Goal: Transaction & Acquisition: Purchase product/service

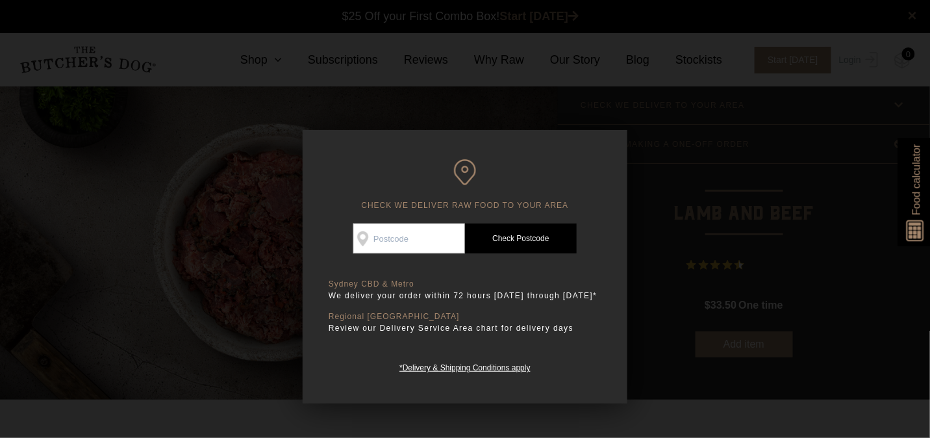
click at [413, 236] on input "Check Availability At" at bounding box center [409, 238] width 112 height 30
type input "2050"
click at [537, 235] on link "Check Postcode" at bounding box center [521, 238] width 112 height 30
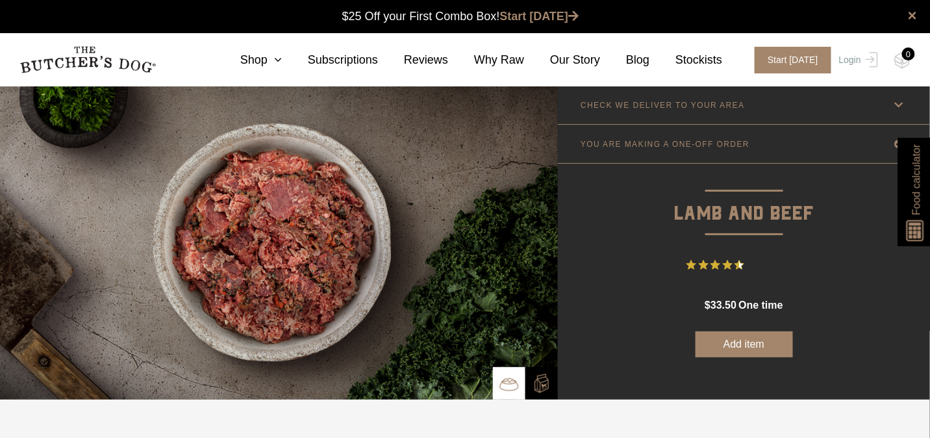
click at [448, 166] on img at bounding box center [279, 243] width 558 height 314
click at [282, 62] on icon at bounding box center [275, 60] width 14 height 12
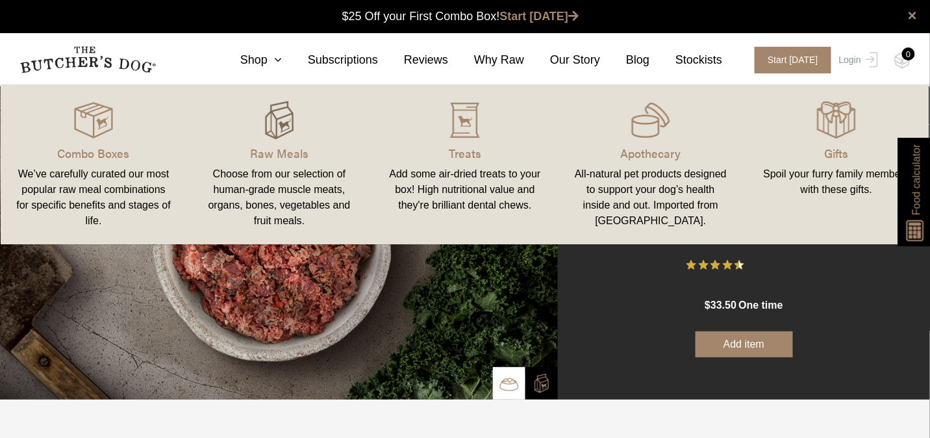
click at [287, 121] on img at bounding box center [279, 120] width 39 height 39
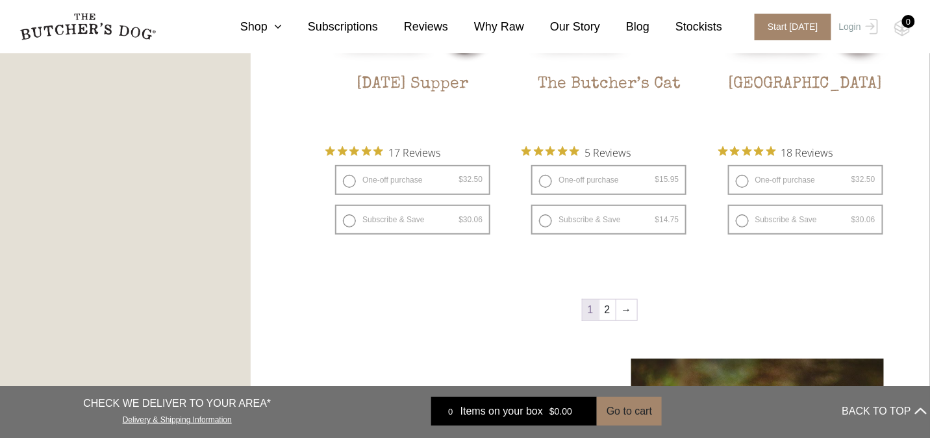
scroll to position [1732, 0]
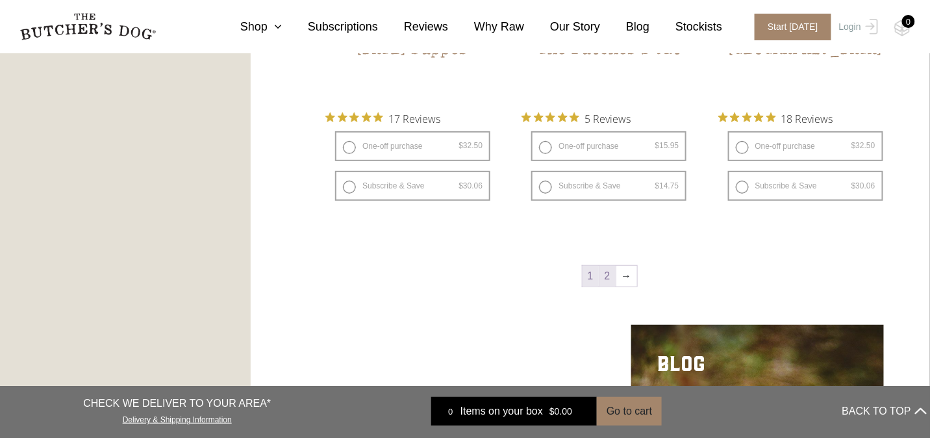
click at [604, 277] on link "2" at bounding box center [608, 276] width 16 height 21
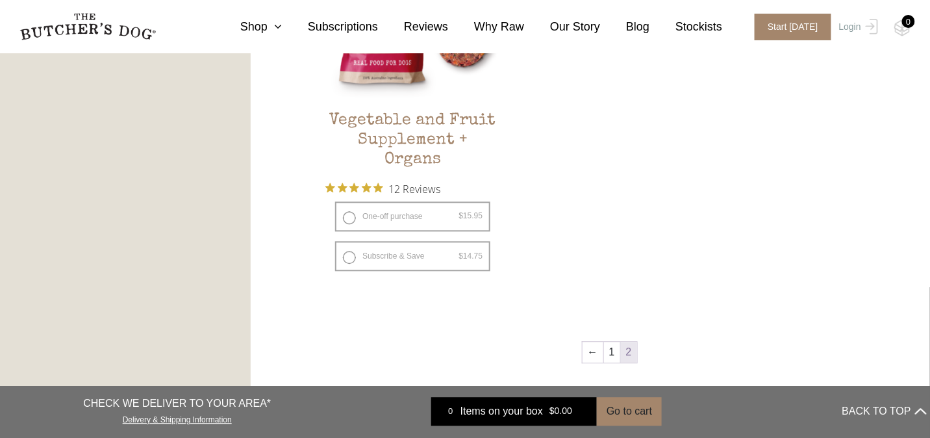
scroll to position [900, 0]
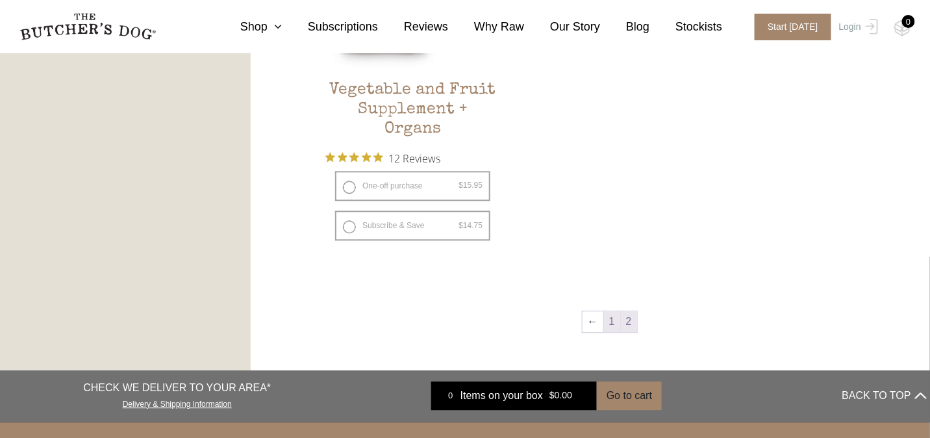
click at [613, 320] on link "1" at bounding box center [612, 321] width 16 height 21
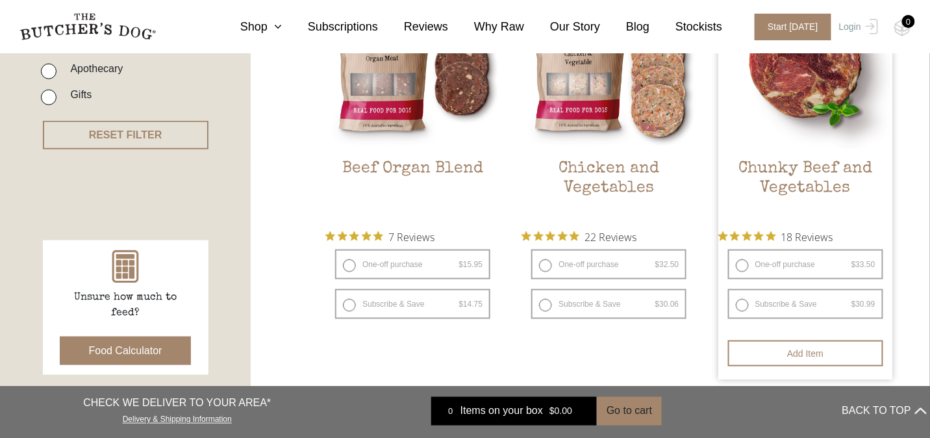
scroll to position [433, 0]
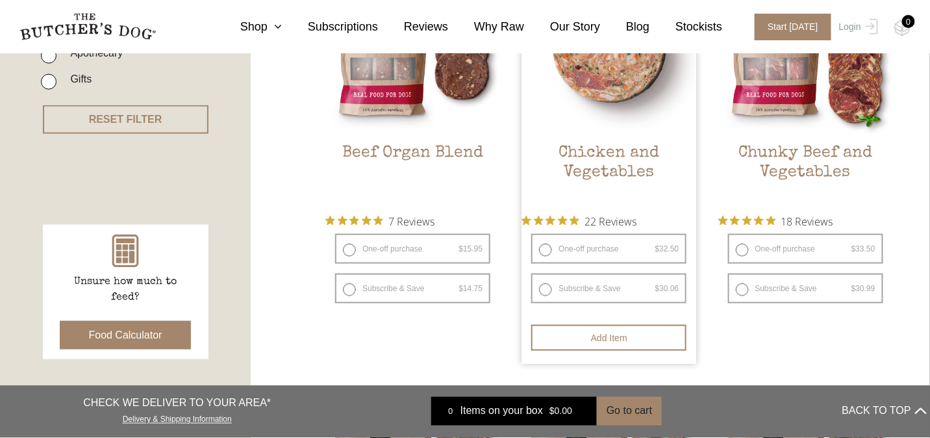
click at [620, 97] on img at bounding box center [609, 45] width 175 height 175
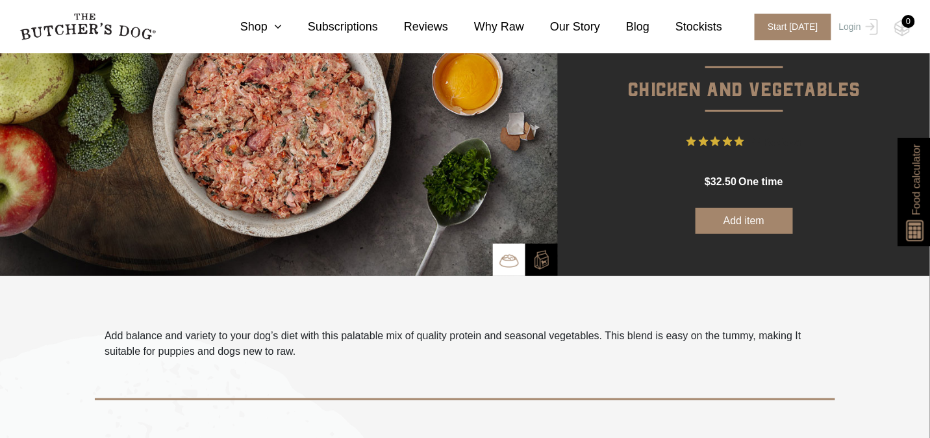
scroll to position [173, 0]
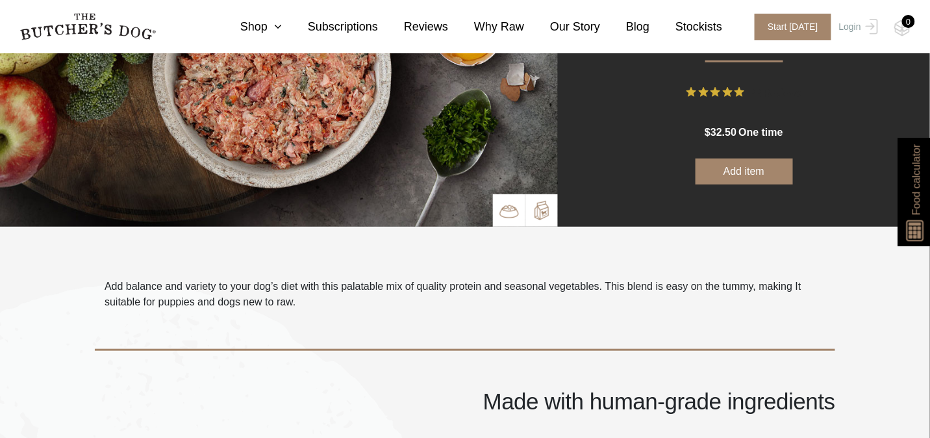
drag, startPoint x: 546, startPoint y: 217, endPoint x: 552, endPoint y: 220, distance: 7.0
click at [546, 217] on img at bounding box center [541, 210] width 19 height 19
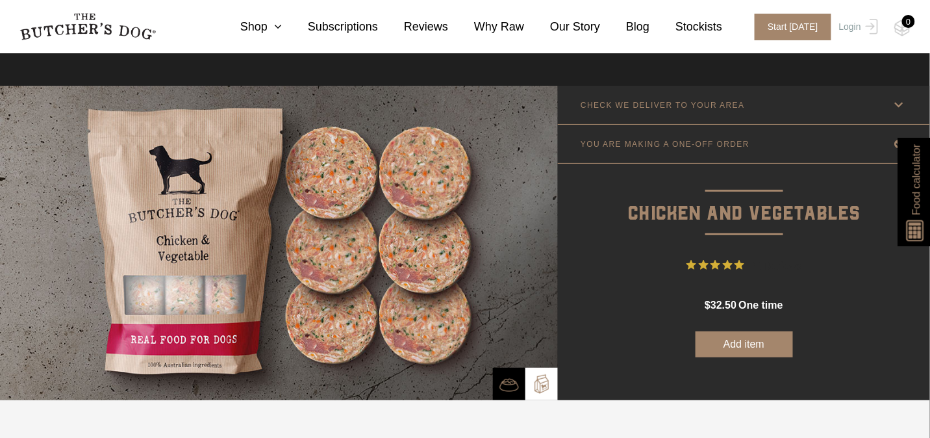
scroll to position [0, 0]
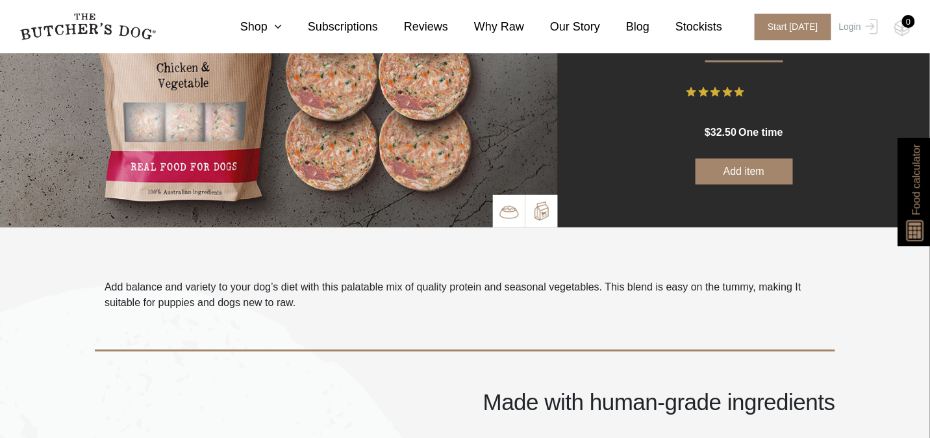
click at [509, 211] on img at bounding box center [509, 211] width 19 height 19
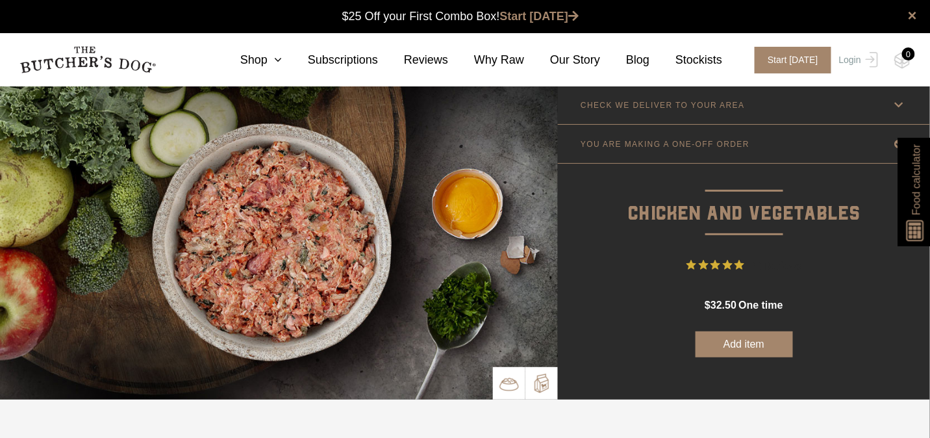
click at [539, 377] on img at bounding box center [541, 383] width 19 height 19
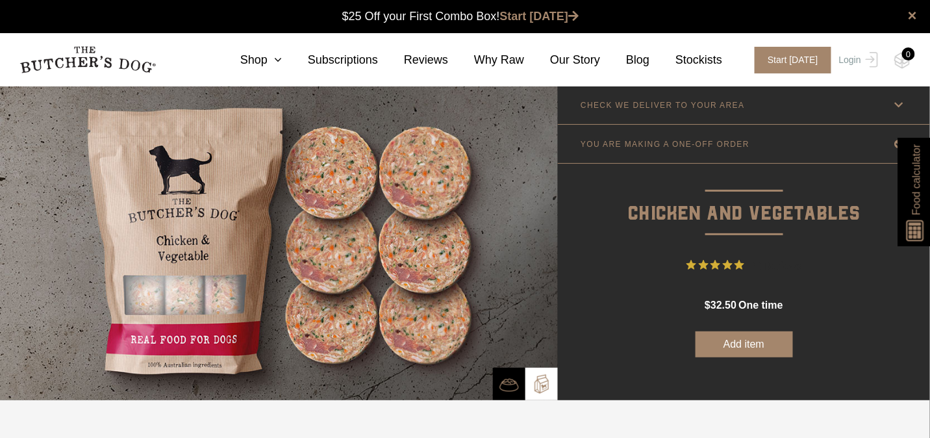
click at [65, 54] on img at bounding box center [87, 59] width 136 height 27
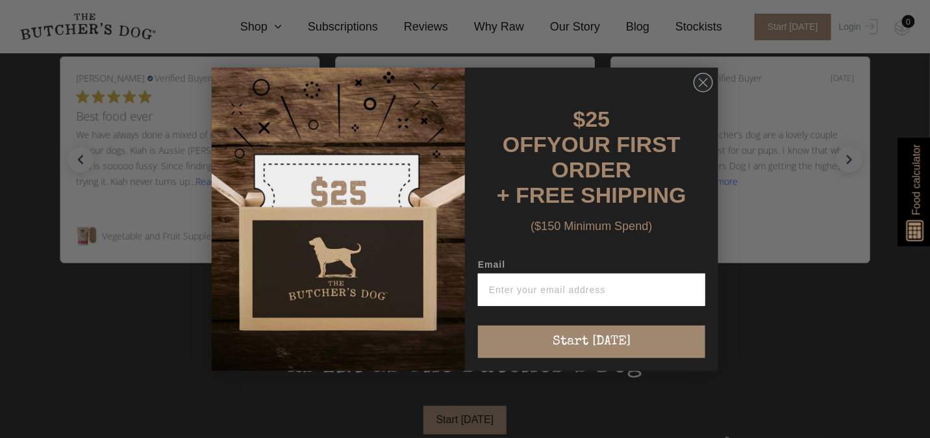
scroll to position [519, 0]
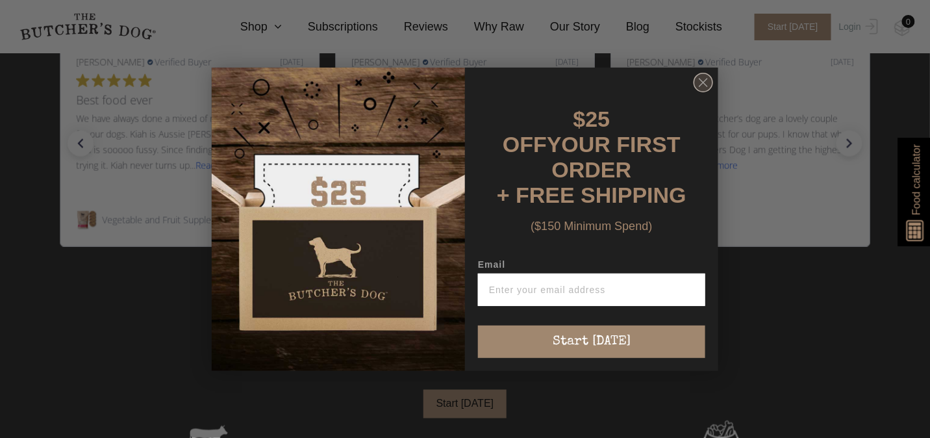
click at [705, 91] on circle "Close dialog" at bounding box center [703, 82] width 19 height 19
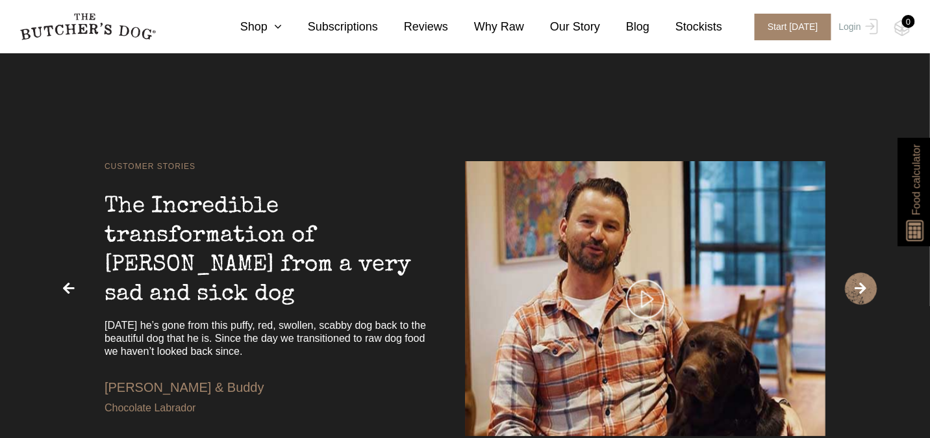
scroll to position [2598, 0]
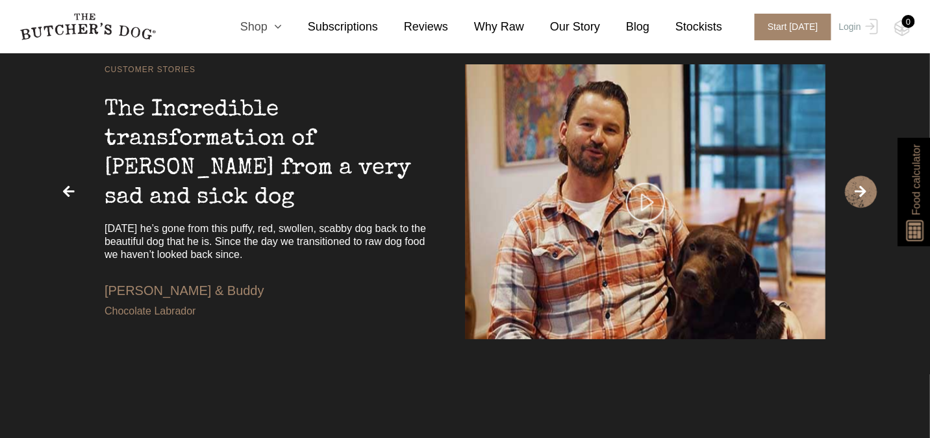
click at [282, 27] on icon at bounding box center [275, 27] width 14 height 12
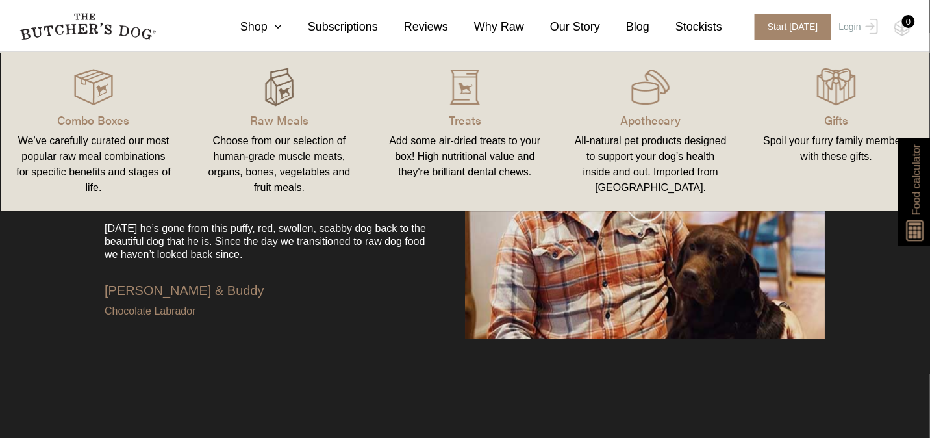
click at [280, 105] on img at bounding box center [279, 87] width 39 height 39
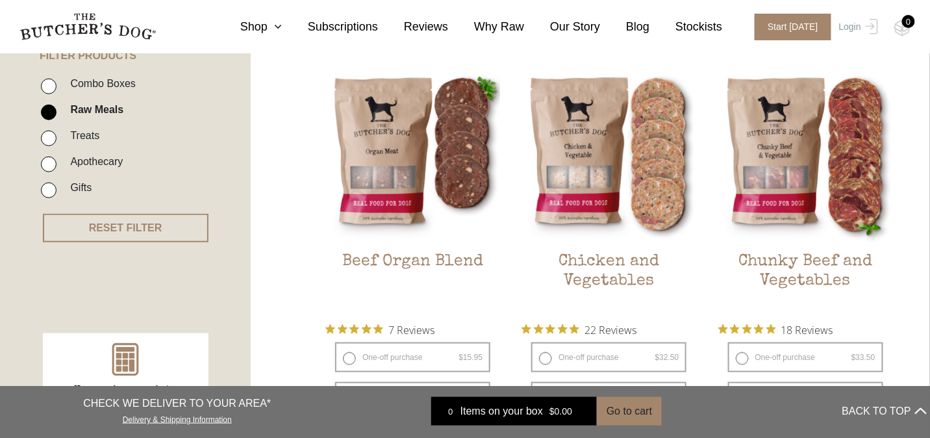
scroll to position [346, 0]
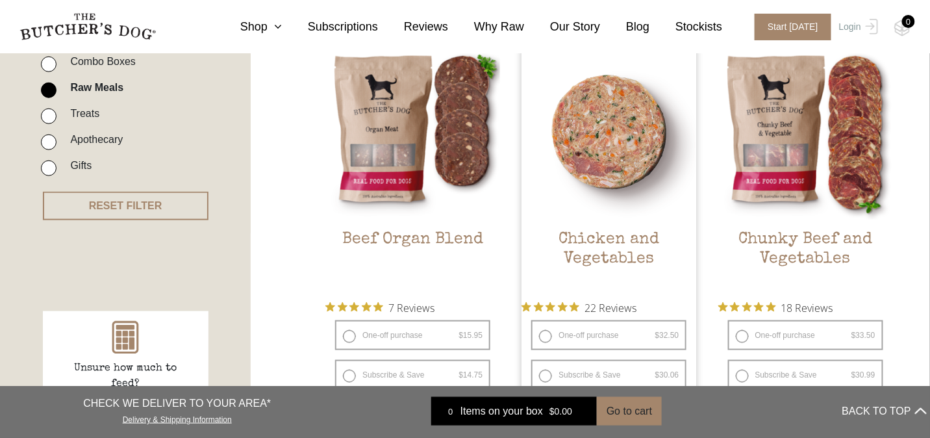
click at [617, 165] on img at bounding box center [609, 132] width 175 height 175
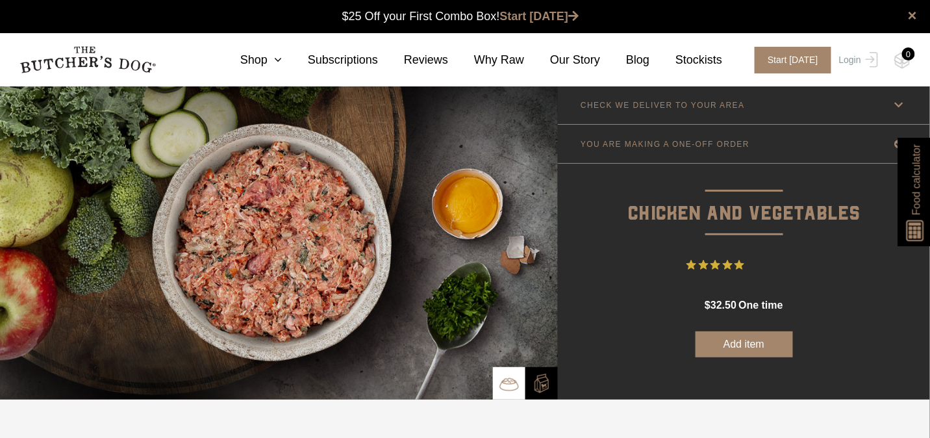
click at [709, 206] on p "Chicken and Vegetables" at bounding box center [744, 197] width 372 height 66
drag, startPoint x: 758, startPoint y: 236, endPoint x: 780, endPoint y: 252, distance: 27.4
click at [759, 237] on form "Good news! We deliver to your area Check Availability At 2050 Check Postcode TR…" at bounding box center [744, 241] width 372 height 233
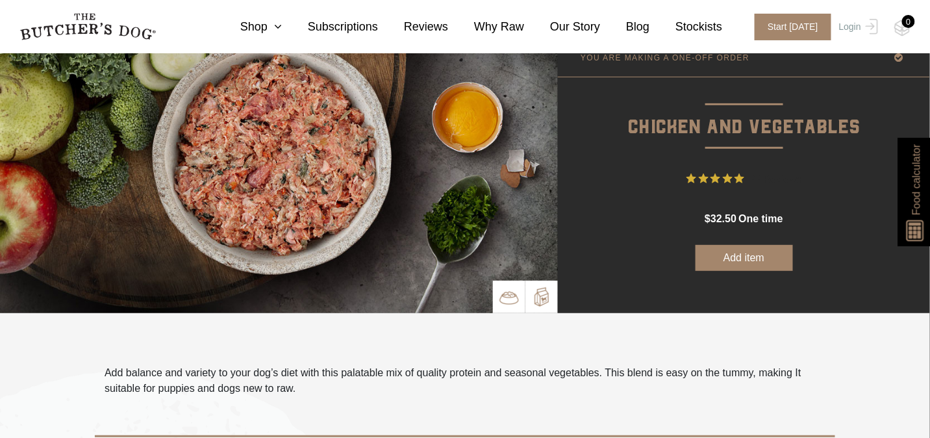
drag, startPoint x: 546, startPoint y: 292, endPoint x: 557, endPoint y: 298, distance: 12.5
click at [546, 292] on img at bounding box center [541, 296] width 19 height 19
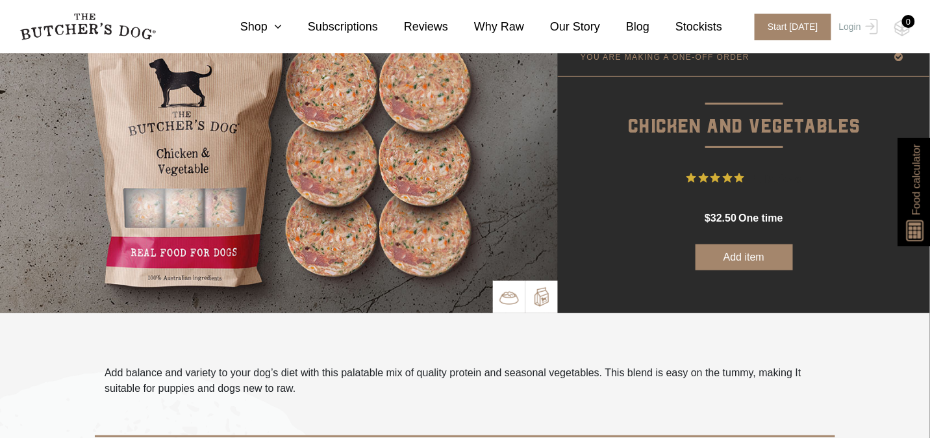
click at [509, 300] on img at bounding box center [509, 297] width 19 height 19
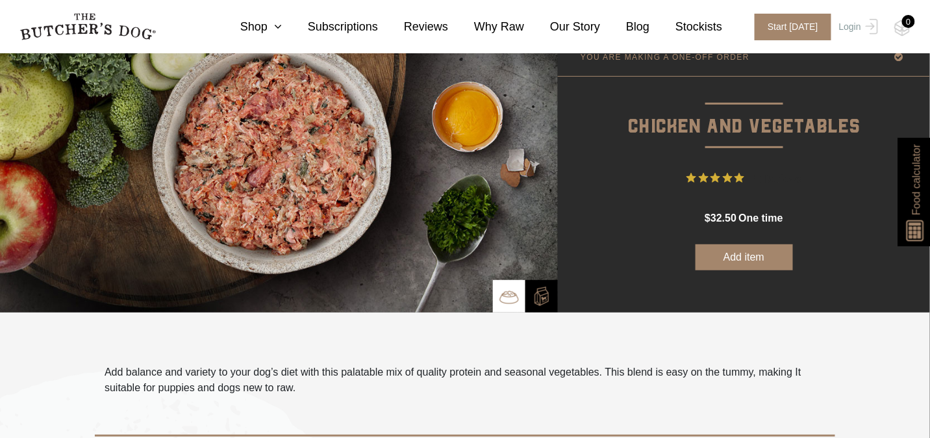
scroll to position [86, 0]
click at [539, 301] on img at bounding box center [541, 296] width 19 height 19
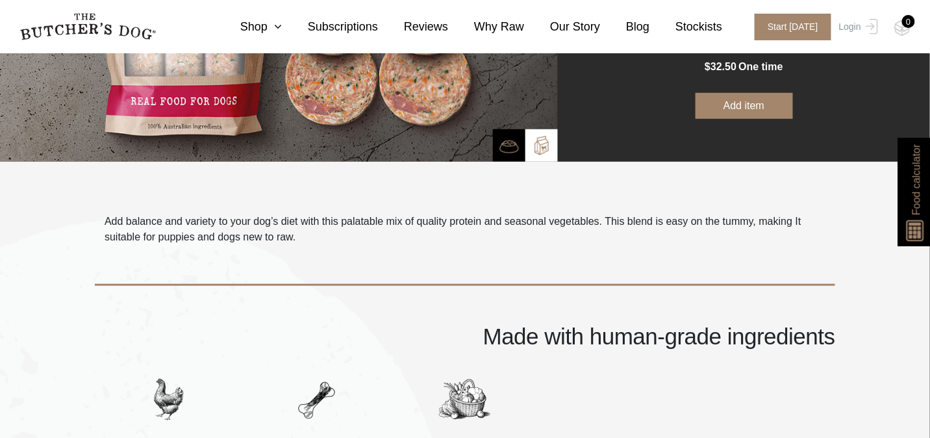
scroll to position [0, 0]
